Goal: Information Seeking & Learning: Learn about a topic

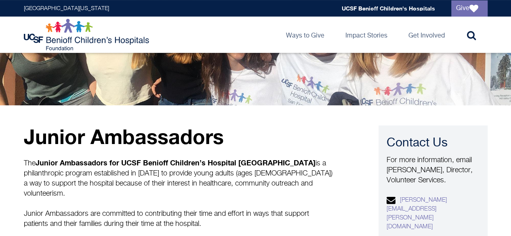
scroll to position [92, 0]
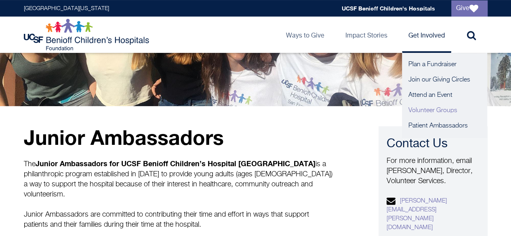
click at [415, 107] on link "Volunteer Groups" at bounding box center [444, 110] width 85 height 15
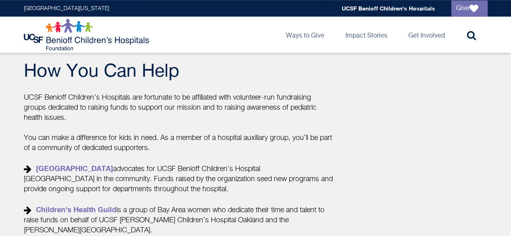
scroll to position [262, 0]
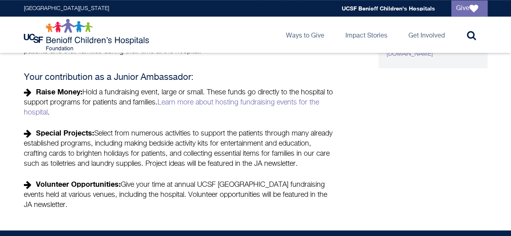
scroll to position [266, 0]
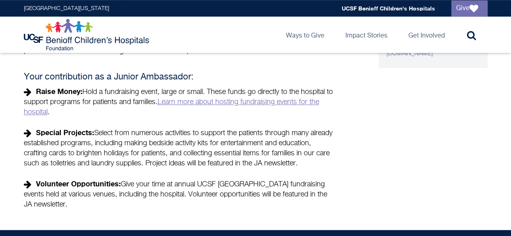
click at [186, 99] on link "Learn more about hosting fundraising events for the hospital" at bounding box center [171, 107] width 295 height 17
